Goal: Task Accomplishment & Management: Manage account settings

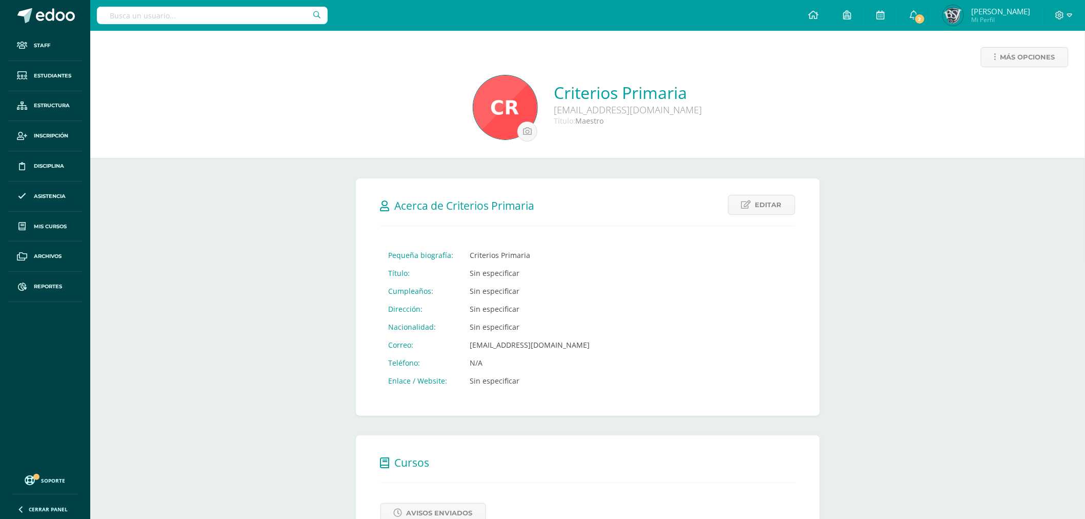
click at [219, 17] on input "text" at bounding box center [212, 15] width 231 height 17
type input "criter"
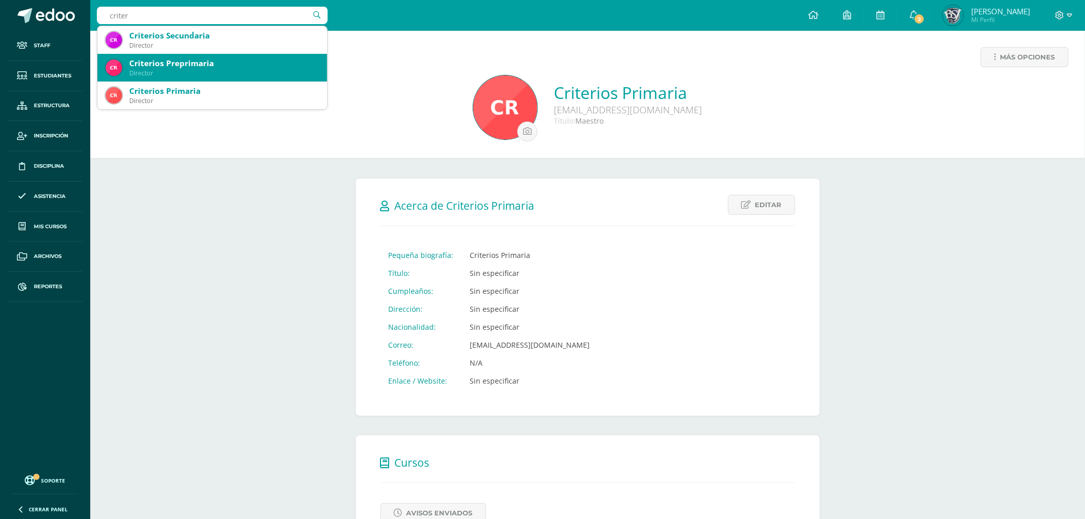
click at [219, 66] on div "Criterios Preprimaria" at bounding box center [224, 63] width 190 height 11
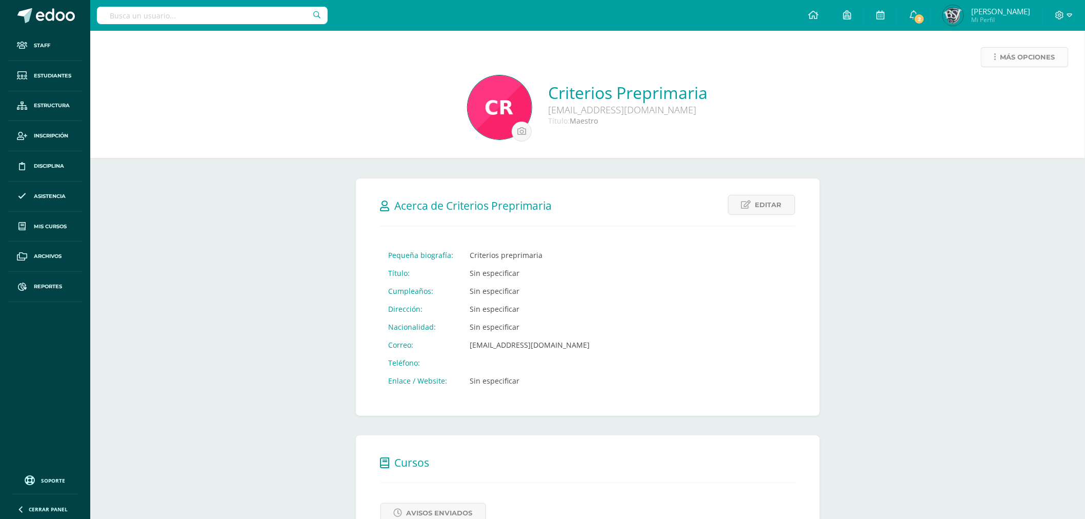
click at [998, 62] on link "Más opciones" at bounding box center [1025, 57] width 88 height 20
click at [1003, 83] on link "Generar contraseña" at bounding box center [1005, 91] width 105 height 16
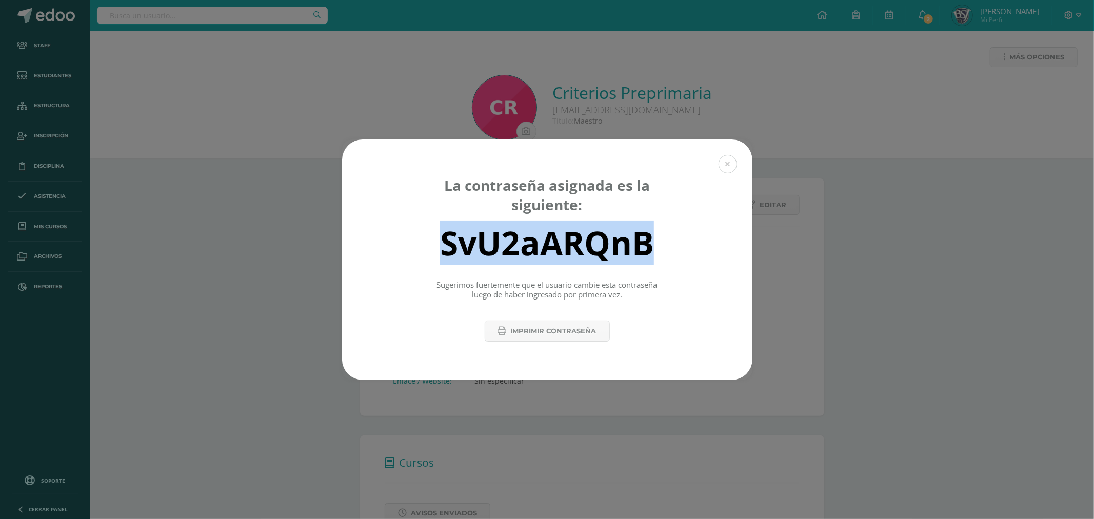
drag, startPoint x: 664, startPoint y: 237, endPoint x: 421, endPoint y: 249, distance: 242.8
click at [421, 249] on div "SvU2aARQnB" at bounding box center [547, 243] width 374 height 41
copy div "SvU2aARQnB"
click at [729, 162] on button at bounding box center [727, 164] width 18 height 18
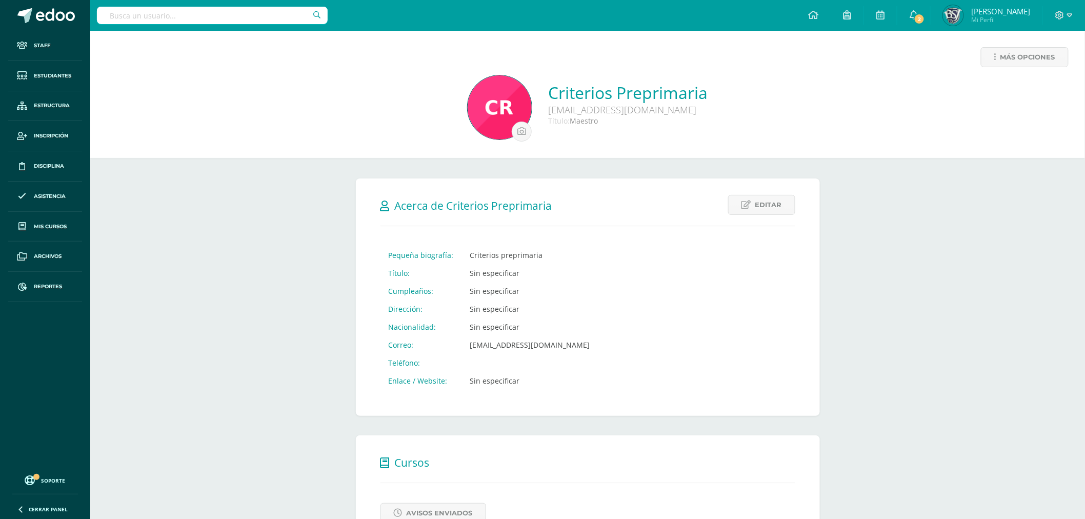
drag, startPoint x: 536, startPoint y: 109, endPoint x: 719, endPoint y: 107, distance: 183.1
click at [708, 105] on div "[EMAIL_ADDRESS][DOMAIN_NAME]" at bounding box center [627, 110] width 159 height 12
copy div "criteriospreprimaria@bilinguesanjuan.edu.g"
click at [1012, 50] on span "Más opciones" at bounding box center [1027, 57] width 55 height 19
click at [995, 87] on link "Generar contraseña" at bounding box center [1005, 91] width 105 height 16
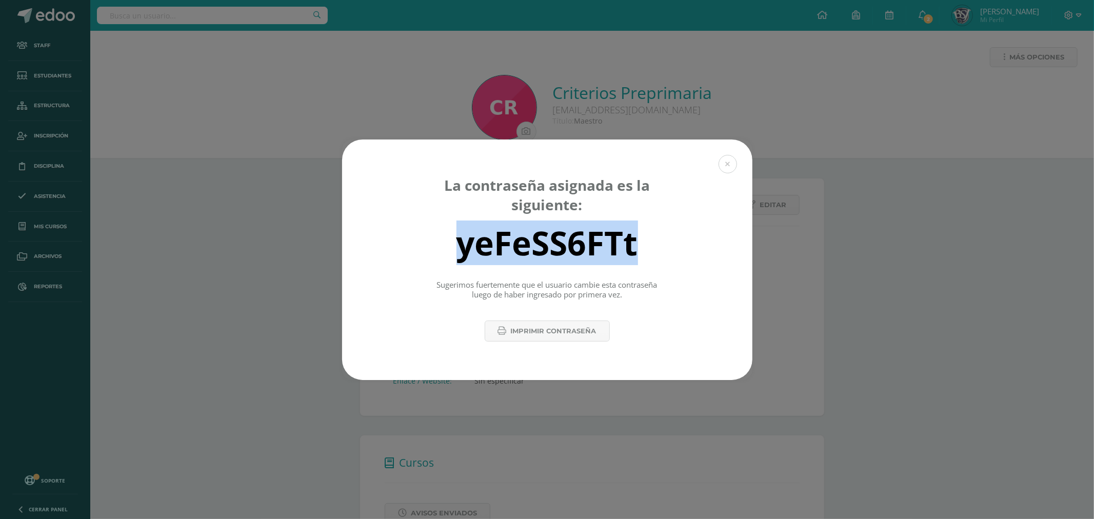
drag, startPoint x: 560, startPoint y: 233, endPoint x: 431, endPoint y: 248, distance: 130.5
click at [431, 248] on div "yeFeSS6FTt" at bounding box center [547, 243] width 374 height 41
copy div "yeFeSS6FTt"
